Goal: Task Accomplishment & Management: Manage account settings

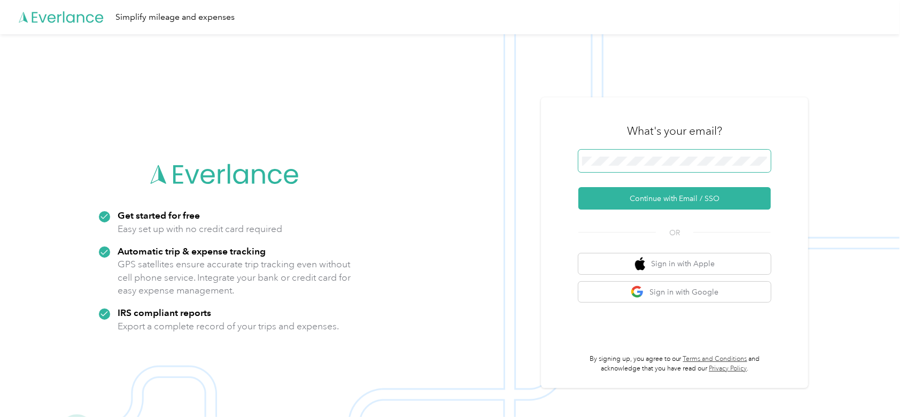
click at [631, 156] on span at bounding box center [674, 161] width 192 height 22
click at [628, 188] on button "Continue with Email / SSO" at bounding box center [674, 198] width 192 height 22
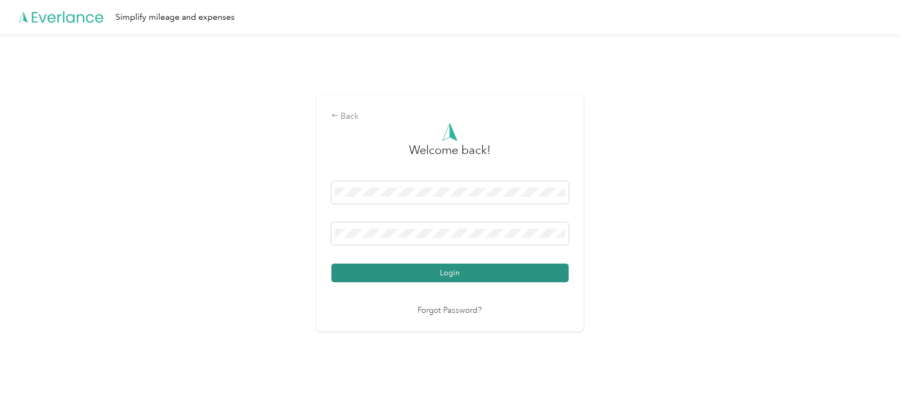
click at [440, 270] on button "Login" at bounding box center [449, 273] width 237 height 19
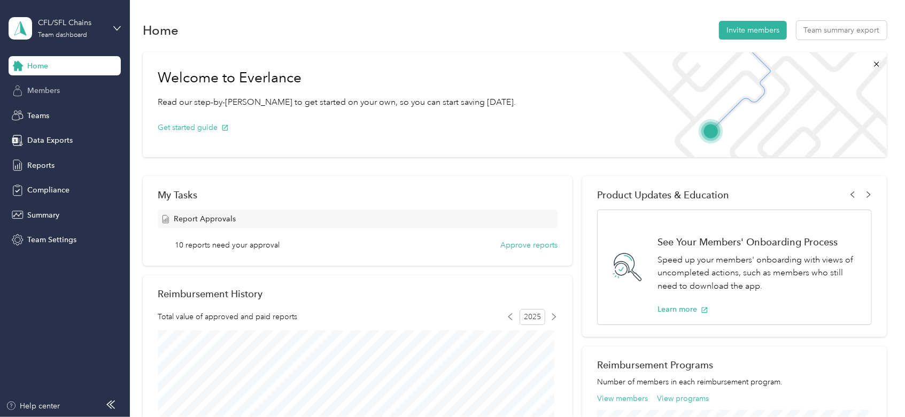
click at [47, 91] on span "Members" at bounding box center [43, 90] width 33 height 11
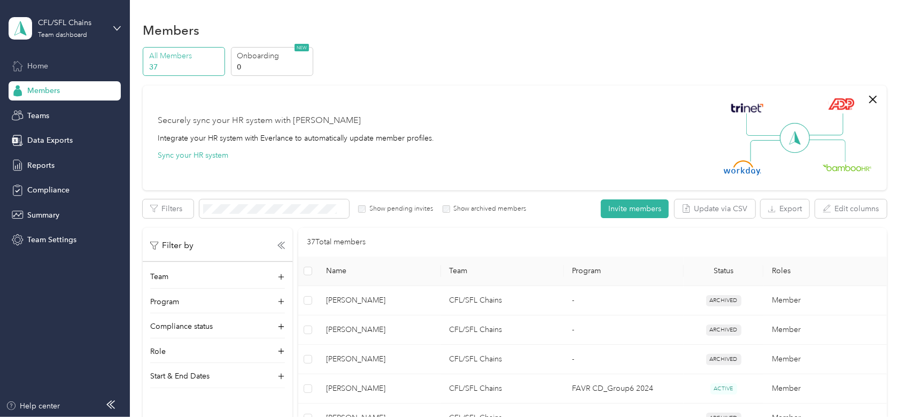
click at [41, 68] on span "Home" at bounding box center [37, 65] width 21 height 11
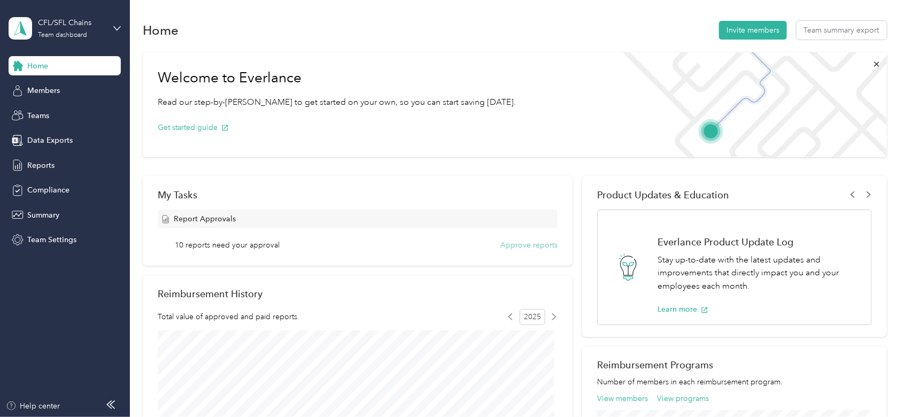
click at [517, 245] on button "Approve reports" at bounding box center [528, 244] width 57 height 11
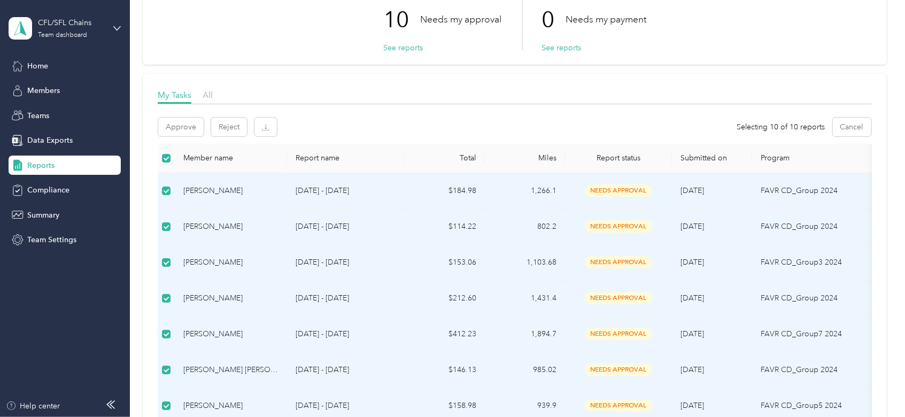
scroll to position [71, 0]
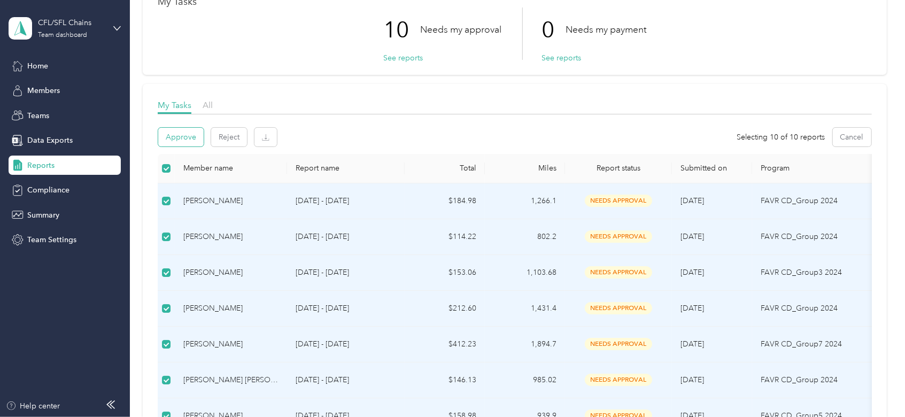
click at [178, 137] on button "Approve" at bounding box center [180, 137] width 45 height 19
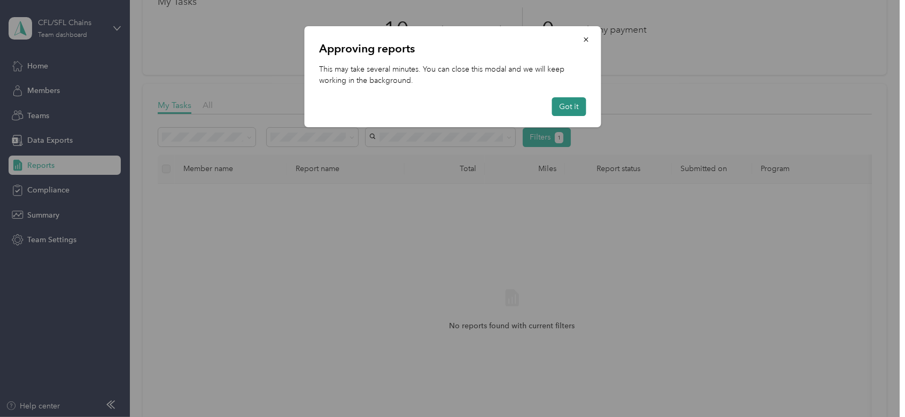
click at [570, 101] on button "Got it" at bounding box center [569, 106] width 34 height 19
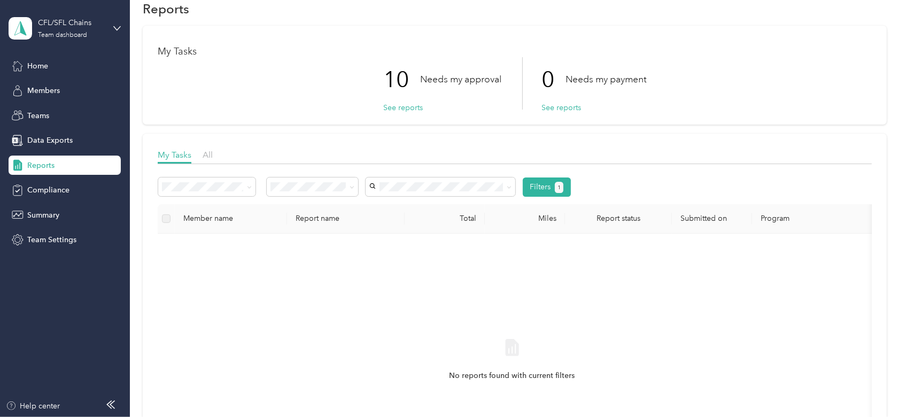
scroll to position [0, 0]
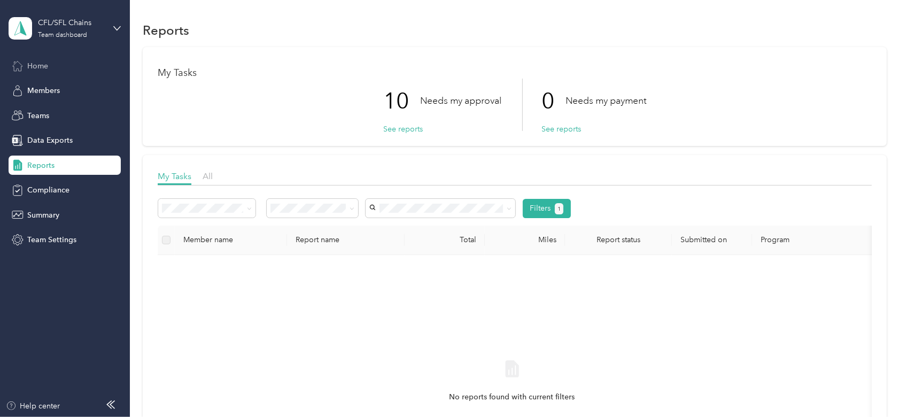
click at [46, 67] on span "Home" at bounding box center [37, 65] width 21 height 11
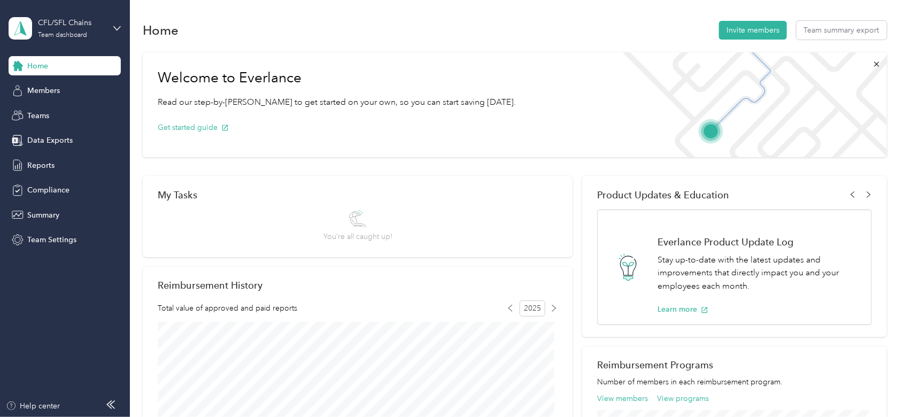
click at [50, 71] on div "Home" at bounding box center [65, 65] width 112 height 19
click at [48, 87] on span "Members" at bounding box center [43, 90] width 33 height 11
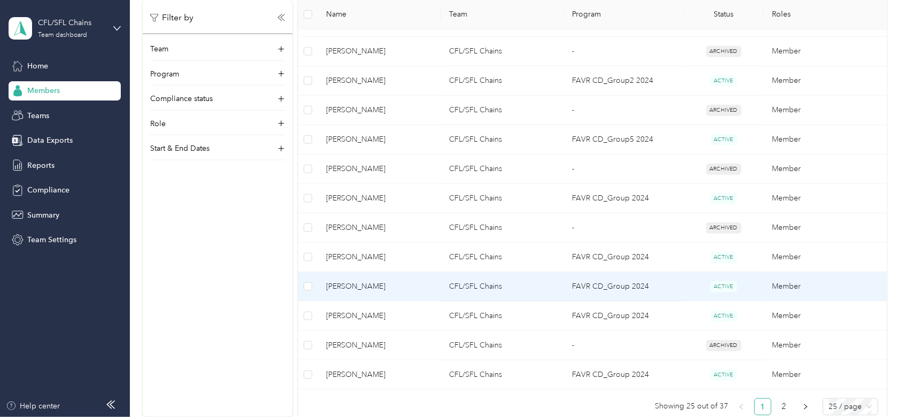
scroll to position [642, 0]
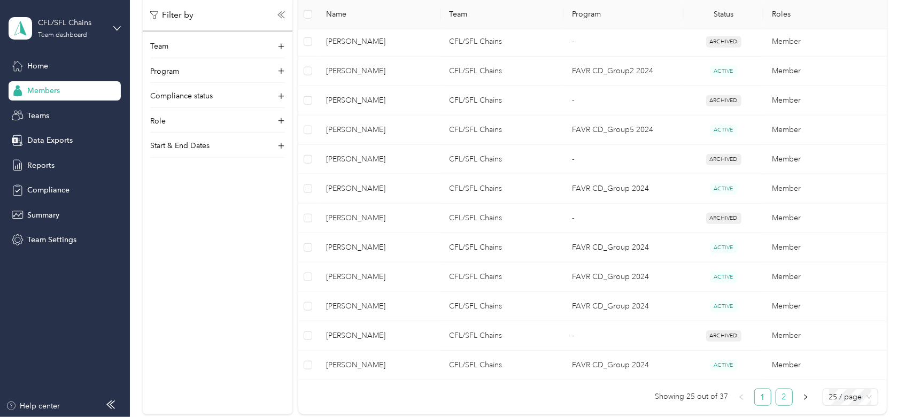
click at [783, 392] on link "2" at bounding box center [784, 397] width 16 height 16
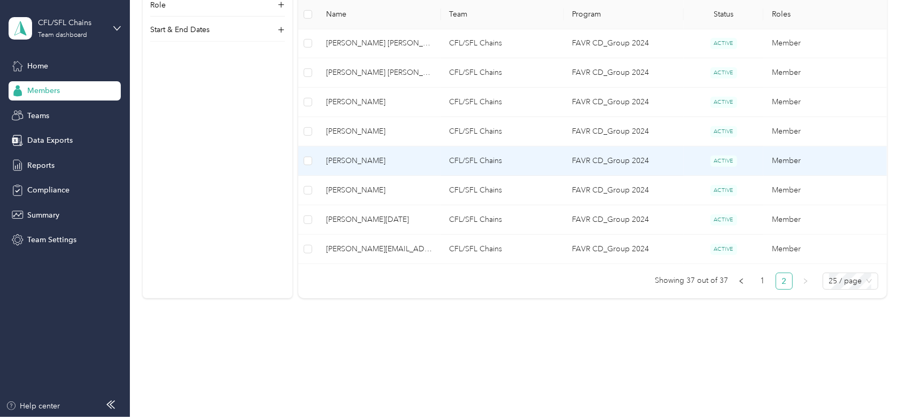
click at [355, 160] on span "[PERSON_NAME]" at bounding box center [379, 161] width 106 height 12
